Goal: Find specific page/section: Find specific page/section

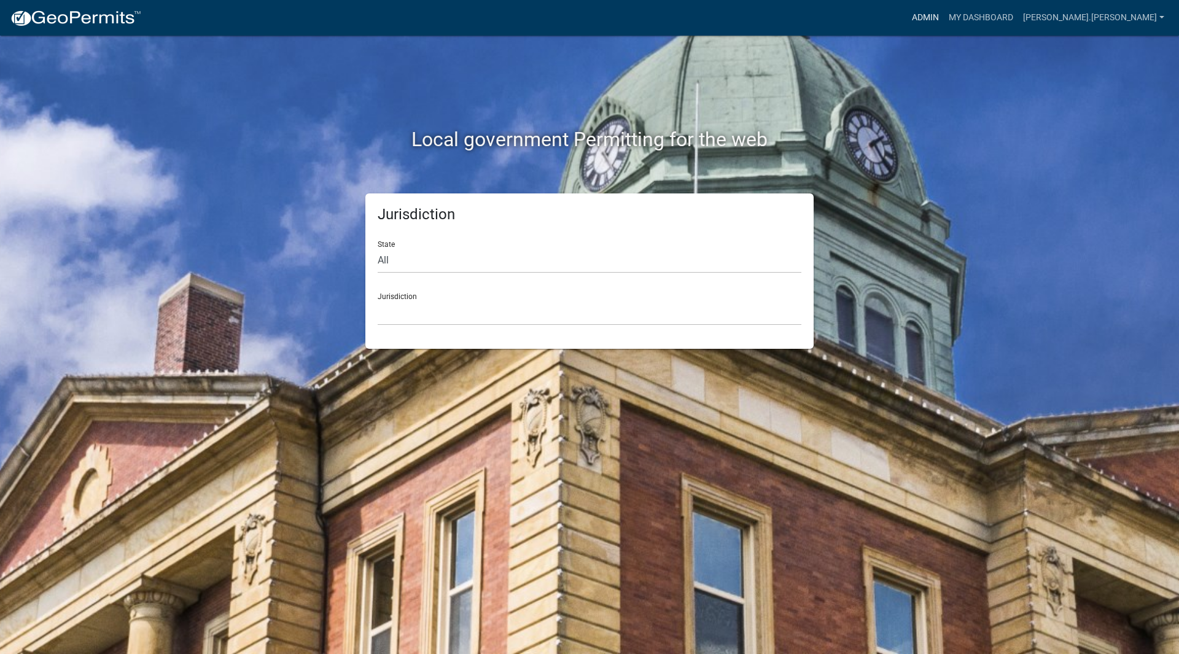
click at [944, 15] on link "Admin" at bounding box center [925, 17] width 37 height 23
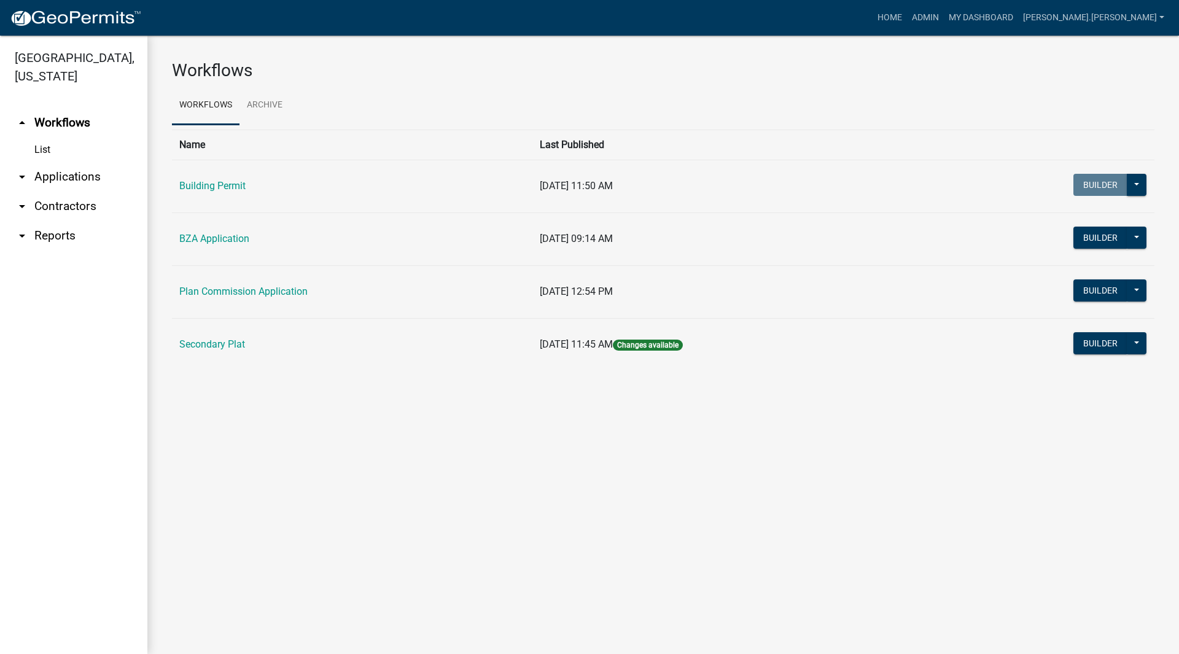
click at [44, 162] on link "arrow_drop_down Applications" at bounding box center [73, 176] width 147 height 29
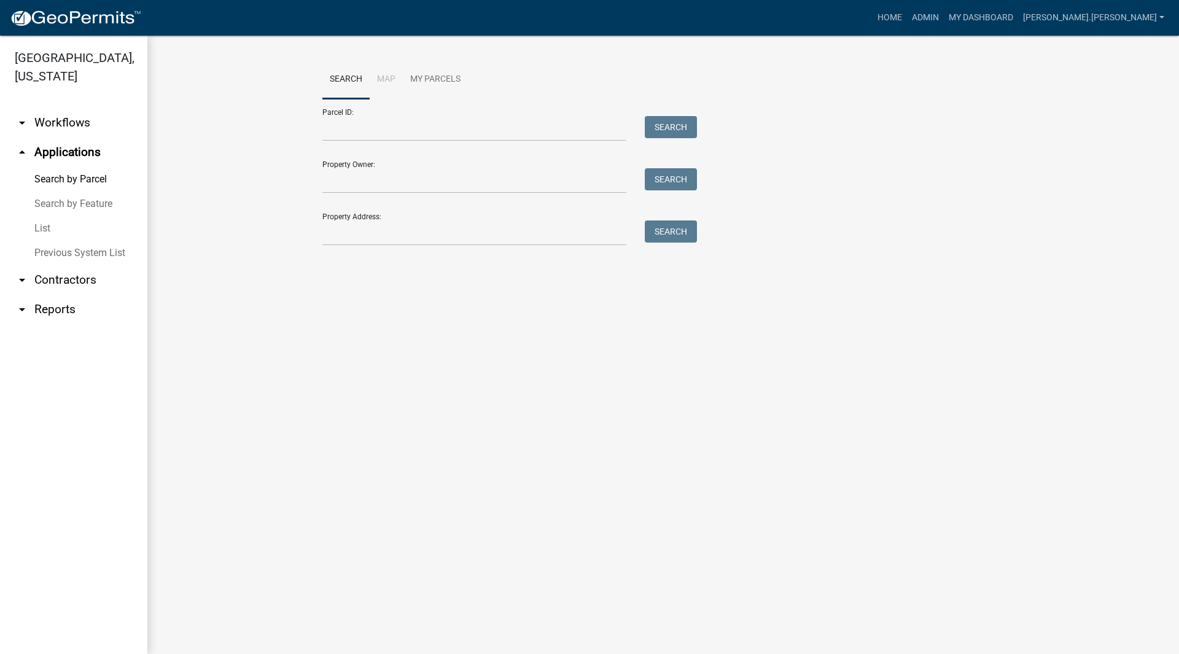
click at [63, 216] on link "List" at bounding box center [73, 228] width 147 height 25
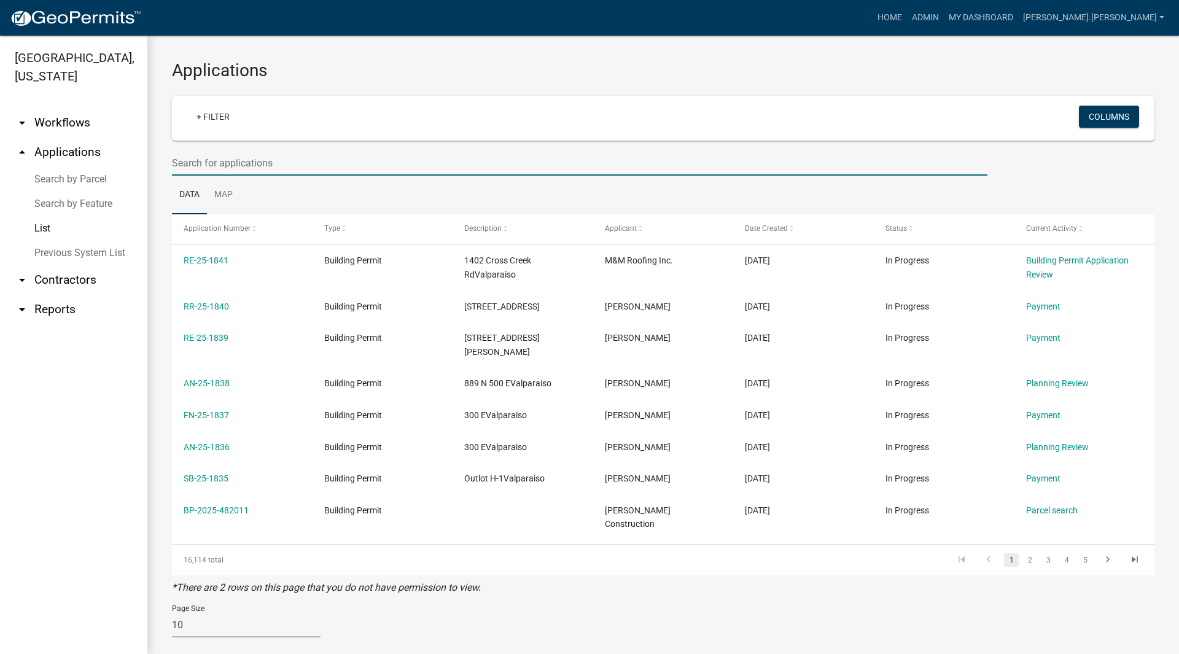
click at [224, 157] on input "text" at bounding box center [580, 162] width 816 height 25
click at [372, 185] on ul "Data Map" at bounding box center [663, 195] width 983 height 39
click at [251, 160] on input "text" at bounding box center [580, 162] width 816 height 25
